Goal: Transaction & Acquisition: Purchase product/service

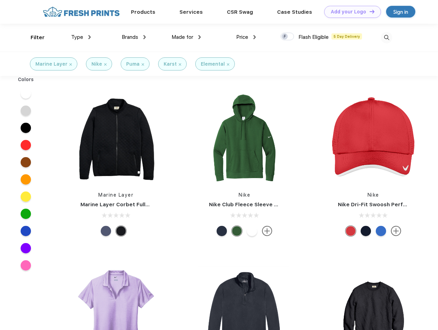
click at [350, 12] on link "Add your Logo Design Tool" at bounding box center [352, 12] width 57 height 12
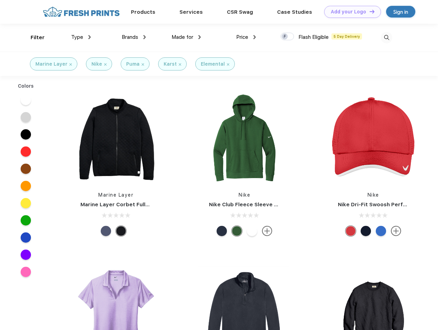
click at [0, 0] on div "Design Tool" at bounding box center [0, 0] width 0 height 0
click at [369, 11] on link "Add your Logo Design Tool" at bounding box center [352, 12] width 57 height 12
click at [33, 38] on div "Filter" at bounding box center [38, 38] width 14 height 8
click at [81, 37] on span "Type" at bounding box center [77, 37] width 12 height 6
click at [134, 37] on span "Brands" at bounding box center [130, 37] width 17 height 6
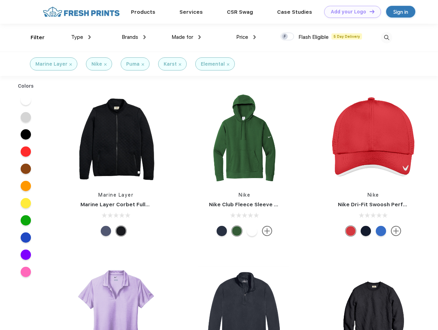
click at [186, 37] on span "Made for" at bounding box center [183, 37] width 22 height 6
click at [246, 37] on span "Price" at bounding box center [242, 37] width 12 height 6
click at [288, 37] on div at bounding box center [287, 37] width 13 height 8
click at [285, 37] on input "checkbox" at bounding box center [283, 34] width 4 height 4
checkbox input "true"
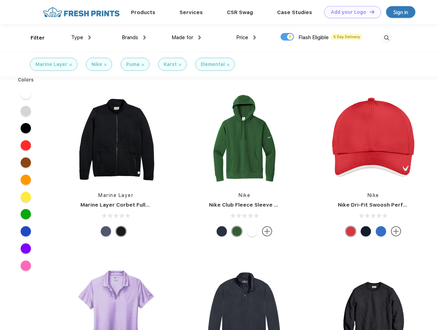
click at [387, 38] on img at bounding box center [386, 37] width 11 height 11
